Goal: Information Seeking & Learning: Learn about a topic

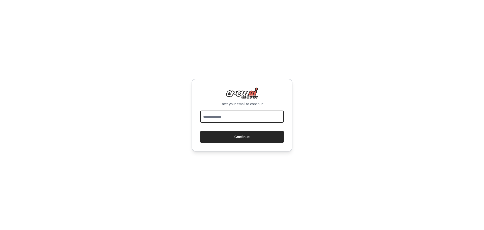
click at [257, 115] on input "email" at bounding box center [242, 116] width 84 height 12
type input "**********"
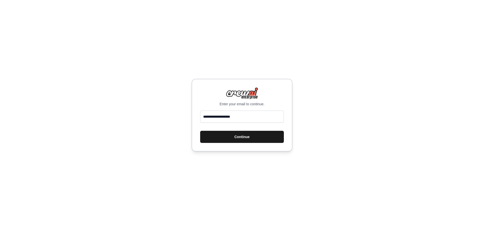
click at [259, 137] on button "Continue" at bounding box center [242, 137] width 84 height 12
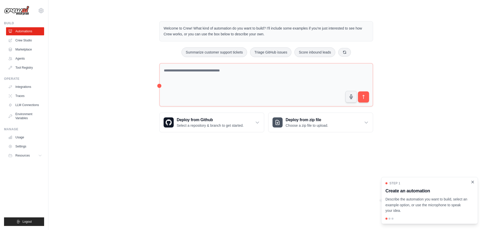
click at [473, 182] on icon "Close walkthrough" at bounding box center [473, 182] width 2 height 2
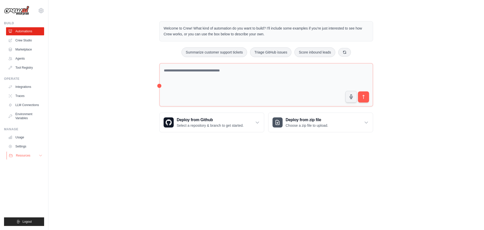
click at [37, 158] on button "Resources" at bounding box center [26, 155] width 38 height 8
click at [33, 188] on span "Video Tutorials" at bounding box center [28, 188] width 20 height 4
click at [21, 146] on link "Settings" at bounding box center [26, 146] width 38 height 8
click at [21, 136] on link "Usage" at bounding box center [26, 137] width 38 height 8
